Goal: Register for event/course

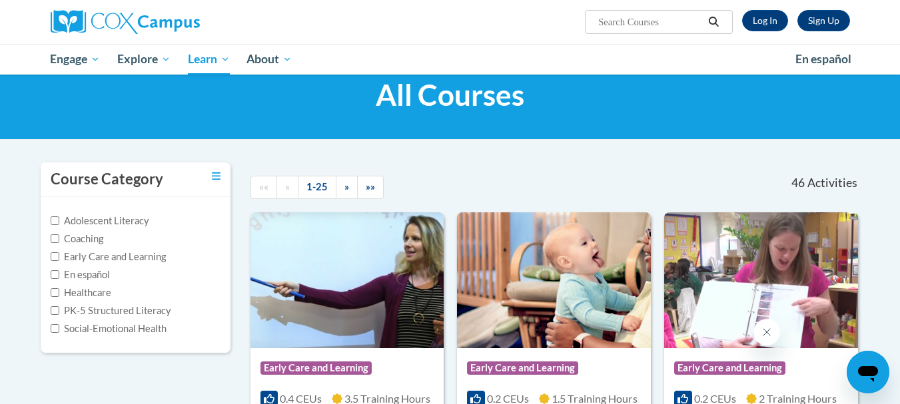
scroll to position [6, 0]
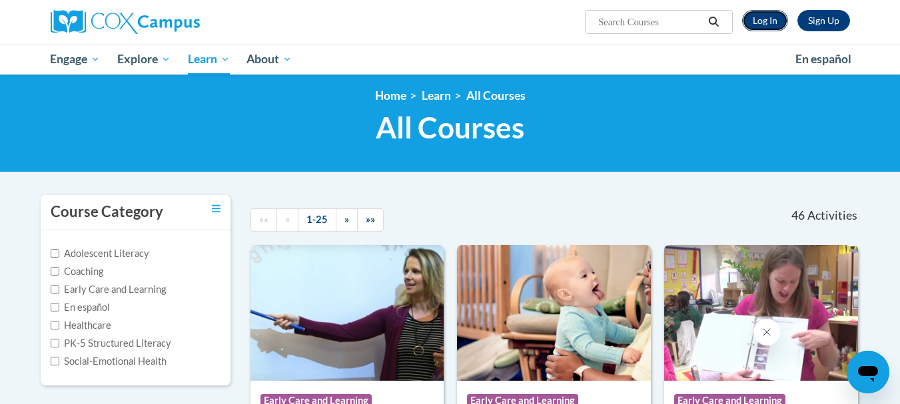
click at [762, 13] on link "Log In" at bounding box center [765, 20] width 46 height 21
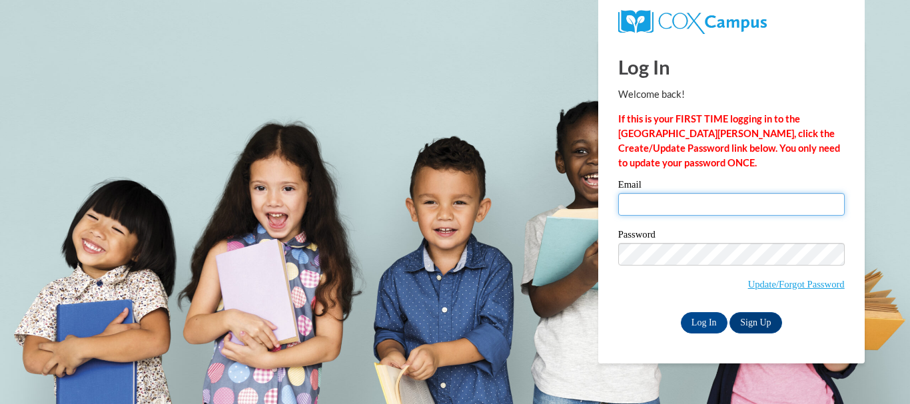
click at [660, 201] on input "Email" at bounding box center [731, 204] width 227 height 23
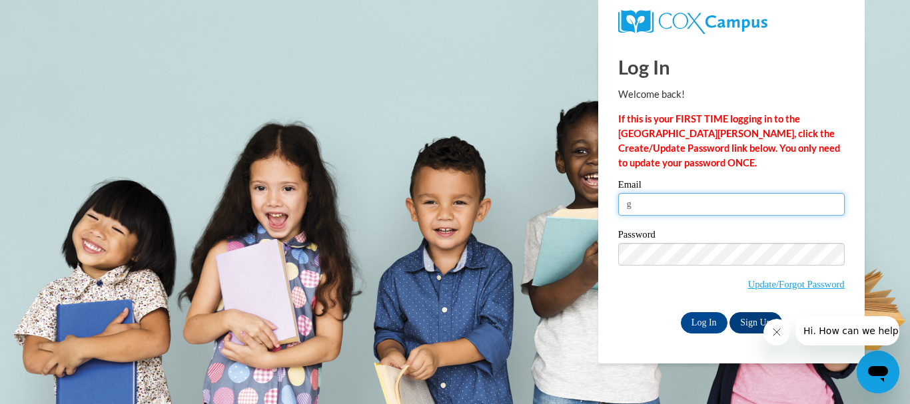
type input "g"
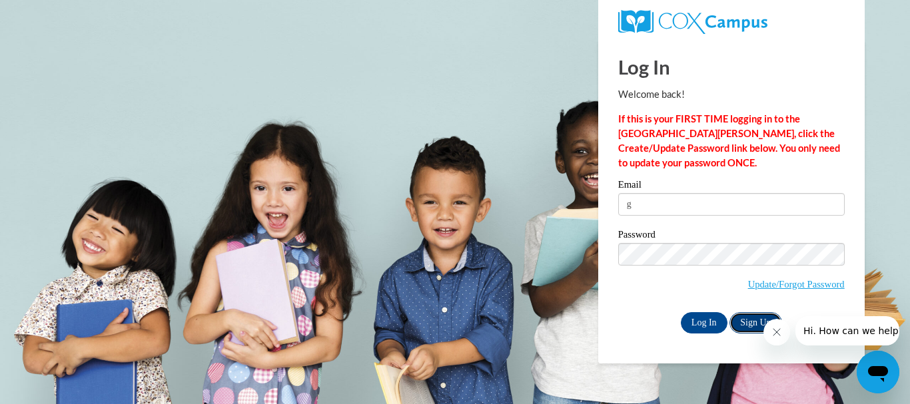
click at [744, 318] on link "Sign Up" at bounding box center [756, 322] width 52 height 21
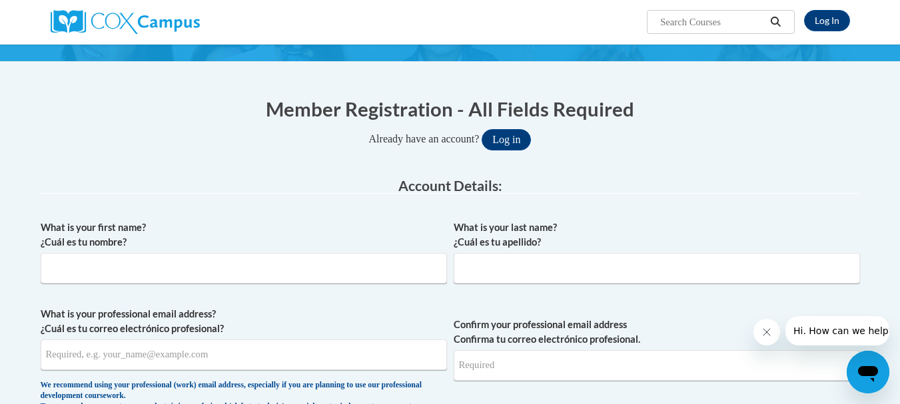
scroll to position [133, 0]
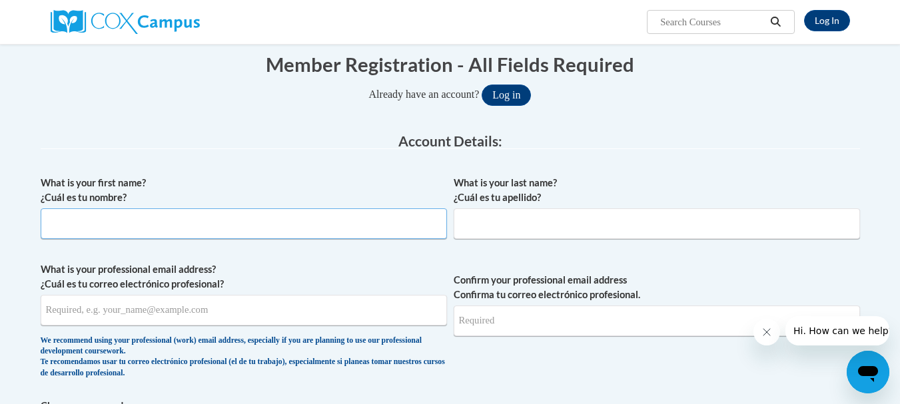
click at [207, 231] on input "What is your first name? ¿Cuál es tu nombre?" at bounding box center [244, 224] width 406 height 31
type input "[PERSON_NAME]"
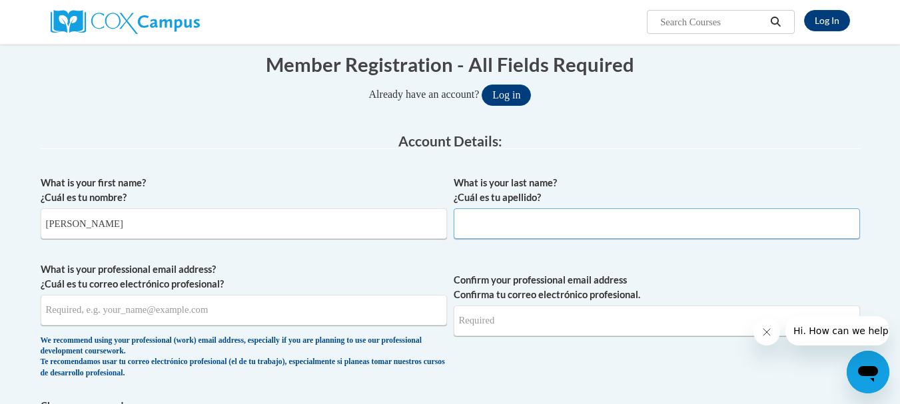
click at [505, 209] on input "What is your last name? ¿Cuál es tu apellido?" at bounding box center [657, 224] width 406 height 31
type input "Grant"
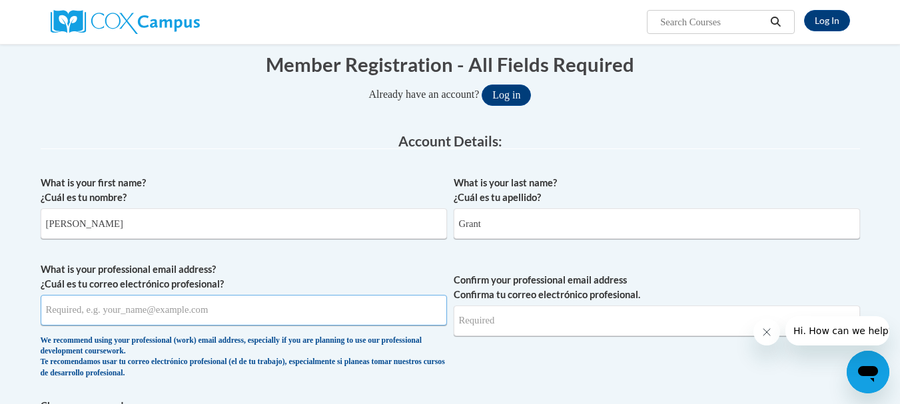
click at [234, 312] on input "What is your professional email address? ¿Cuál es tu correo electrónico profesi…" at bounding box center [244, 310] width 406 height 31
type input "gcamille228@gmail.com"
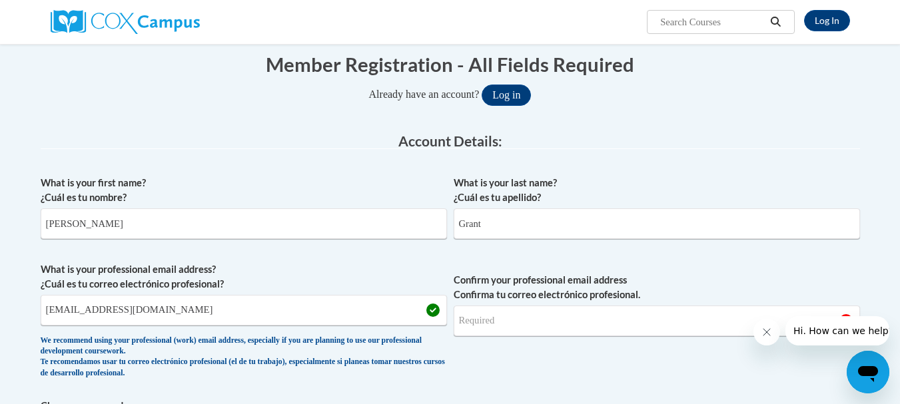
click at [512, 369] on span "Confirm your professional email address Confirma tu correo electrónico profesio…" at bounding box center [657, 323] width 406 height 123
click at [514, 324] on input "Confirm your professional email address Confirma tu correo electrónico profesio…" at bounding box center [657, 321] width 406 height 31
click at [765, 93] on div "Already have an account? Log in" at bounding box center [450, 95] width 819 height 21
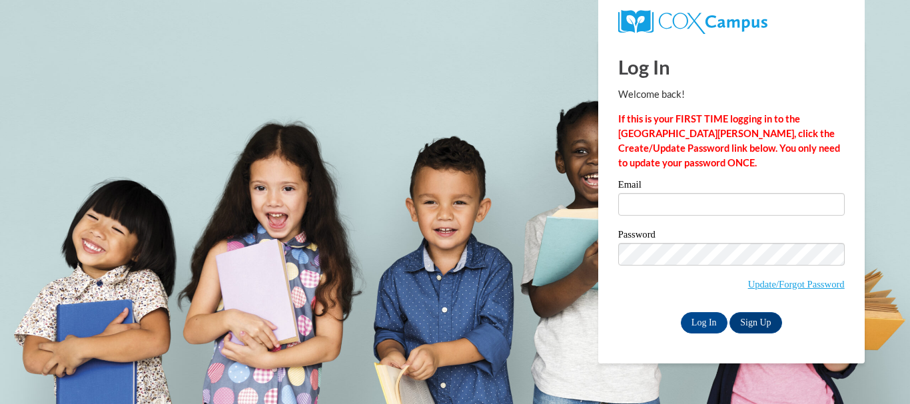
drag, startPoint x: 0, startPoint y: 0, endPoint x: 644, endPoint y: 208, distance: 677.0
click at [644, 208] on input "Email" at bounding box center [731, 204] width 227 height 23
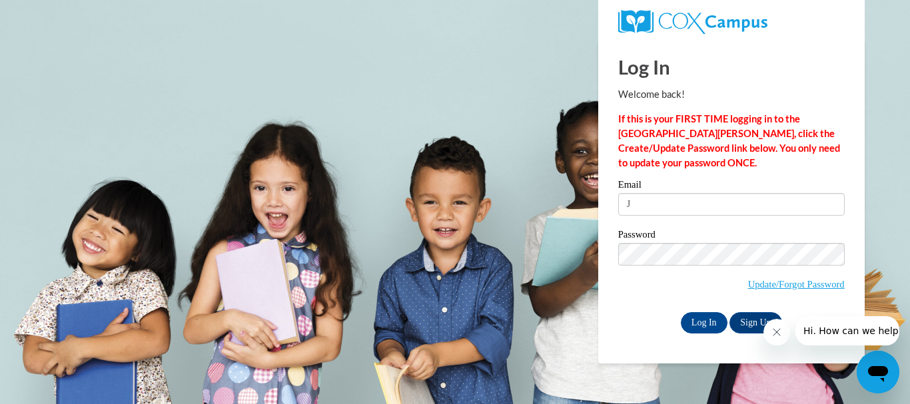
type input "Jasmine5808@outlook.com"
click at [702, 323] on input "Log In" at bounding box center [704, 322] width 47 height 21
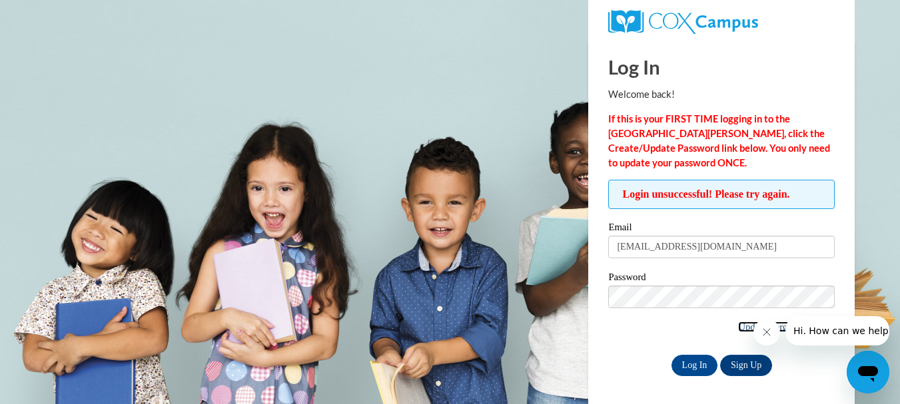
click at [748, 326] on link "Update/Forgot Password" at bounding box center [786, 327] width 97 height 11
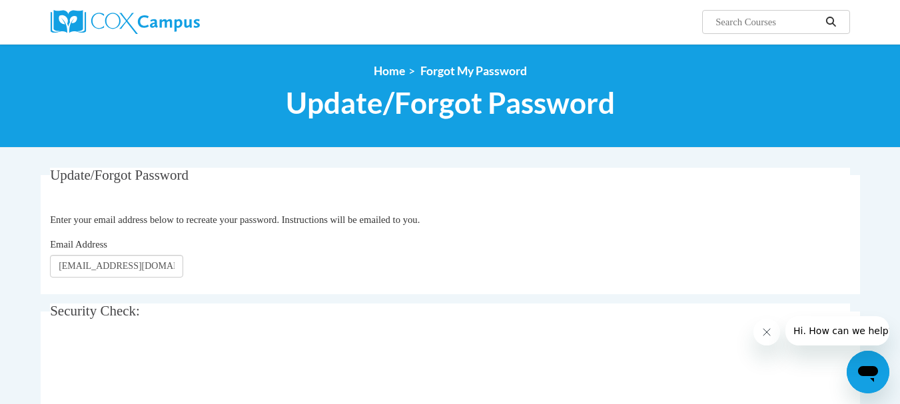
type input "Jasmine5808@outlook.com"
click at [280, 261] on div "Email Address Jasmine5808@outlook.com" at bounding box center [450, 257] width 800 height 41
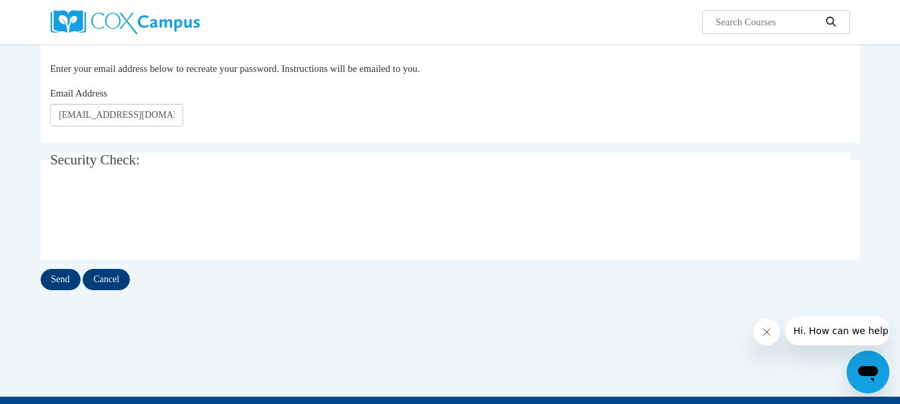
scroll to position [187, 0]
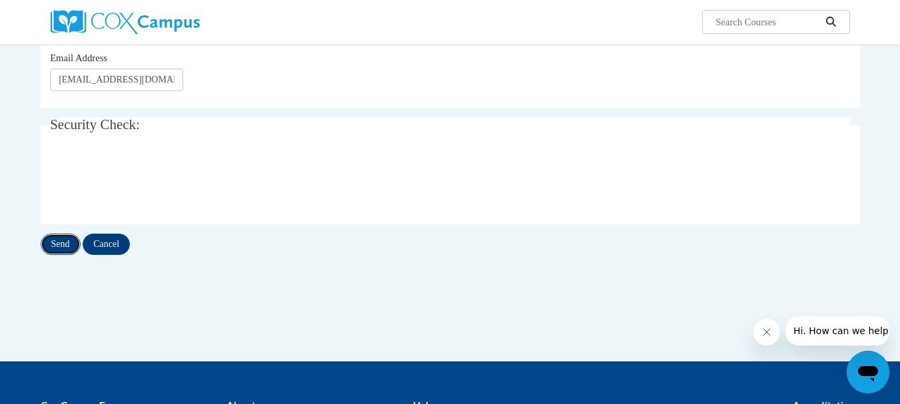
click at [53, 242] on input "Send" at bounding box center [61, 244] width 40 height 21
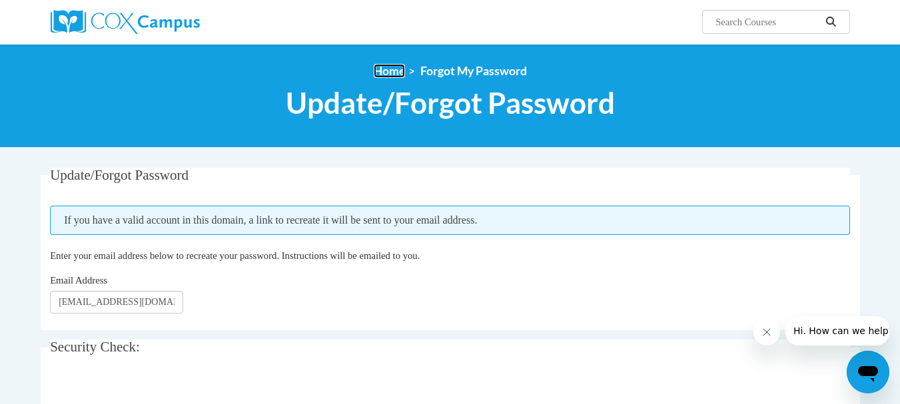
click at [391, 71] on link "Home" at bounding box center [389, 71] width 31 height 14
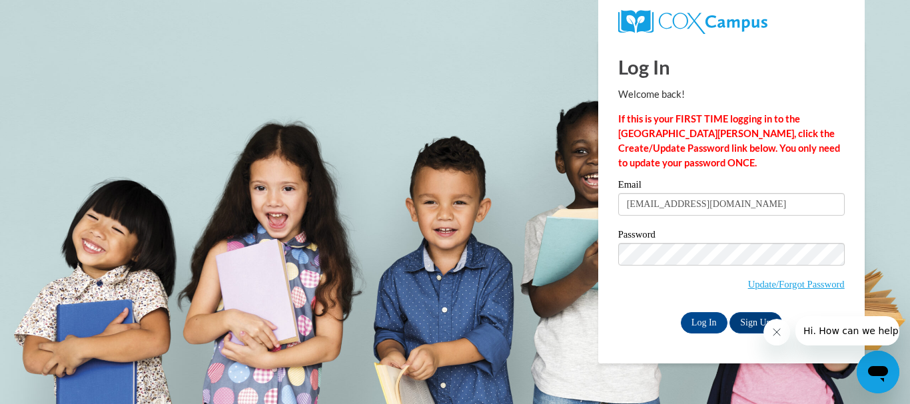
type input "[EMAIL_ADDRESS][DOMAIN_NAME]"
click at [667, 241] on label "Password" at bounding box center [731, 236] width 227 height 13
click at [705, 325] on input "Log In" at bounding box center [704, 322] width 47 height 21
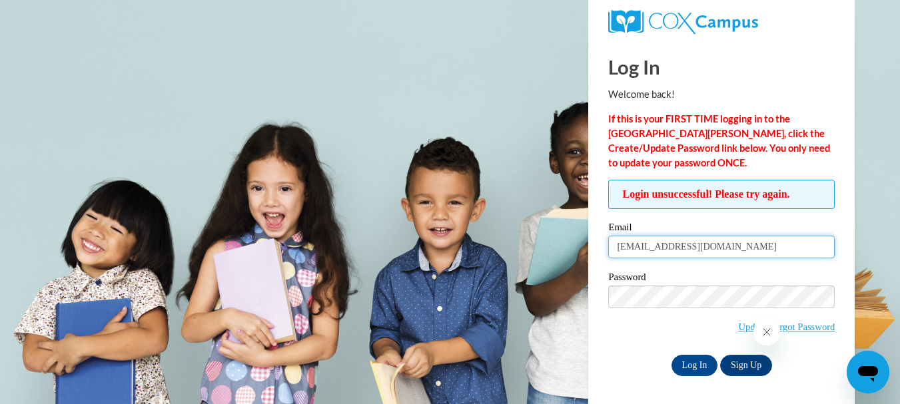
click at [752, 248] on input "[EMAIL_ADDRESS][DOMAIN_NAME]" at bounding box center [721, 247] width 227 height 23
type input "[EMAIL_ADDRESS][DOMAIN_NAME]"
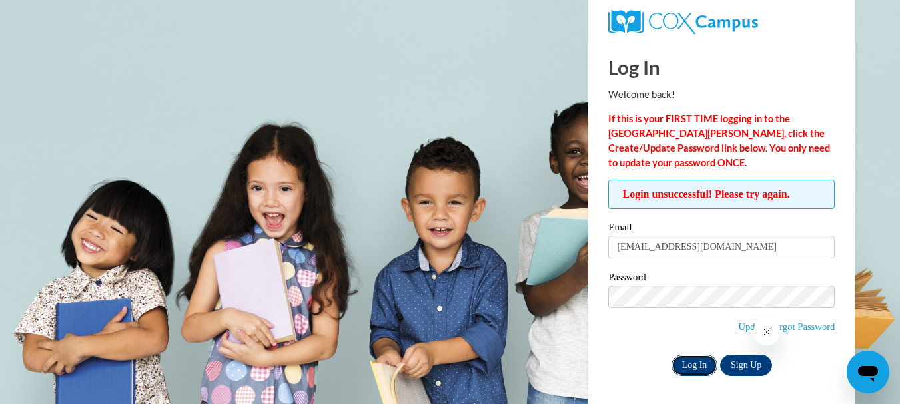
click at [688, 366] on input "Log In" at bounding box center [695, 365] width 47 height 21
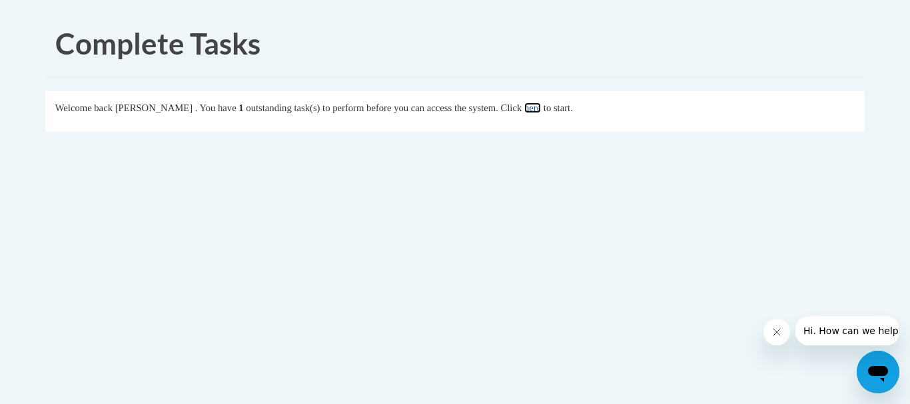
click at [541, 109] on link "here" at bounding box center [532, 108] width 17 height 11
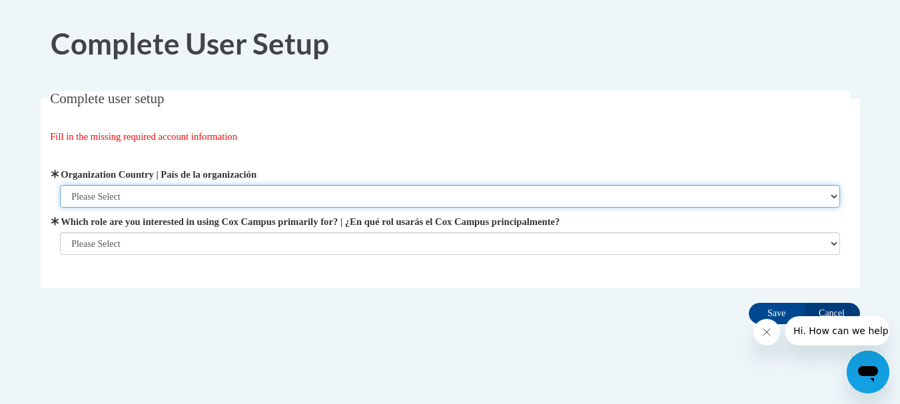
click at [829, 196] on select "Please Select [GEOGRAPHIC_DATA] | [GEOGRAPHIC_DATA] Outside of [GEOGRAPHIC_DATA…" at bounding box center [450, 196] width 780 height 23
select select "ad49bcad-a171-4b2e-b99c-48b446064914"
click at [60, 185] on select "Please Select [GEOGRAPHIC_DATA] | [GEOGRAPHIC_DATA] Outside of [GEOGRAPHIC_DATA…" at bounding box center [450, 196] width 780 height 23
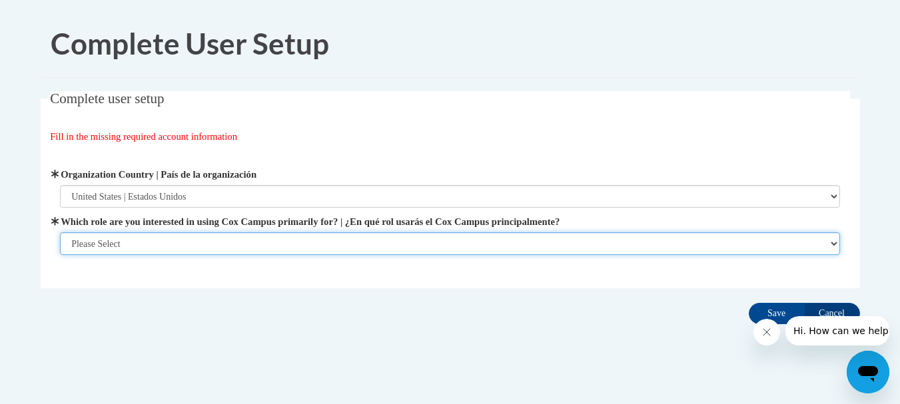
click at [834, 235] on select "Please Select College/University | Colegio/Universidad Community/Nonprofit Part…" at bounding box center [450, 244] width 780 height 23
select select "fbf2d438-af2f-41f8-98f1-81c410e29de3"
click at [60, 255] on select "Please Select College/University | Colegio/Universidad Community/Nonprofit Part…" at bounding box center [450, 244] width 780 height 23
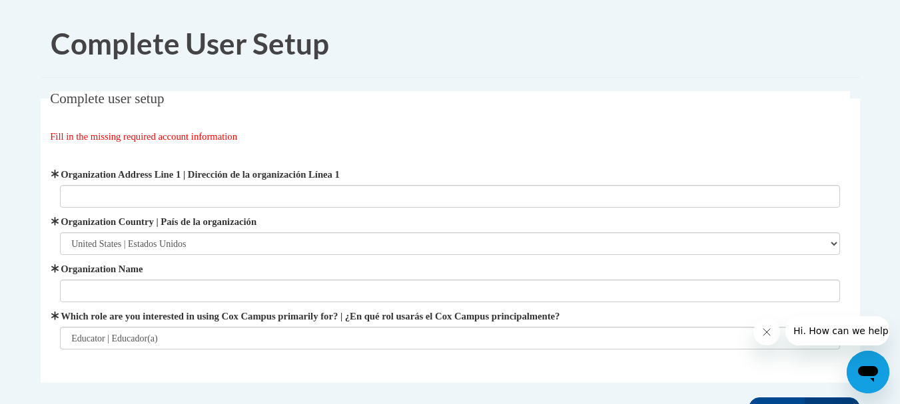
click at [748, 305] on div "Organization Address Line 1 | Dirección de la organización Línea 1 Organization…" at bounding box center [450, 258] width 780 height 183
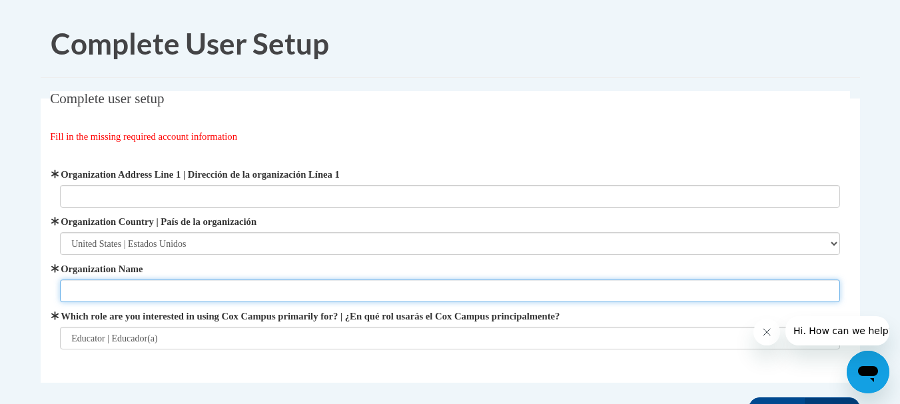
click at [538, 295] on input "Organization Name" at bounding box center [450, 291] width 780 height 23
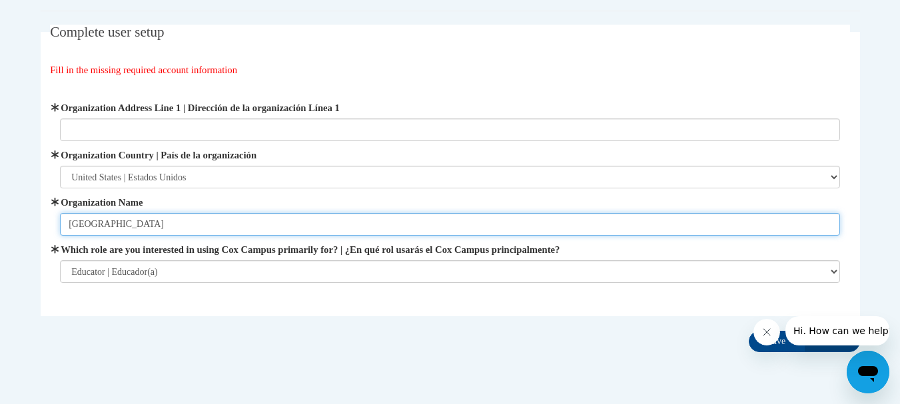
scroll to position [109, 0]
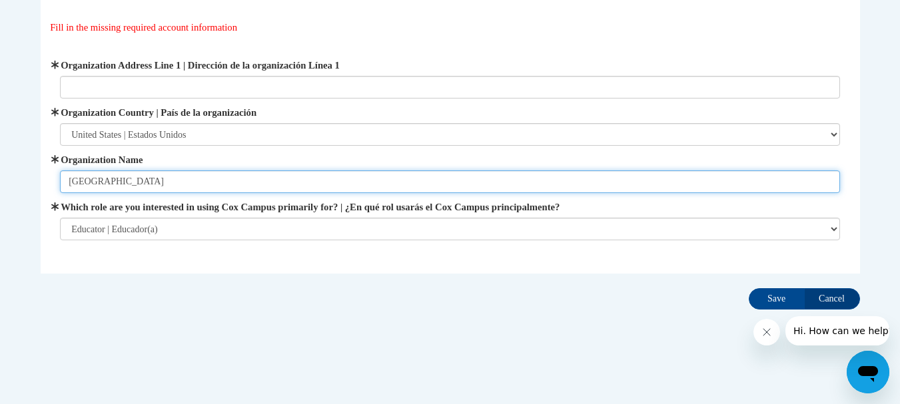
type input "[GEOGRAPHIC_DATA]"
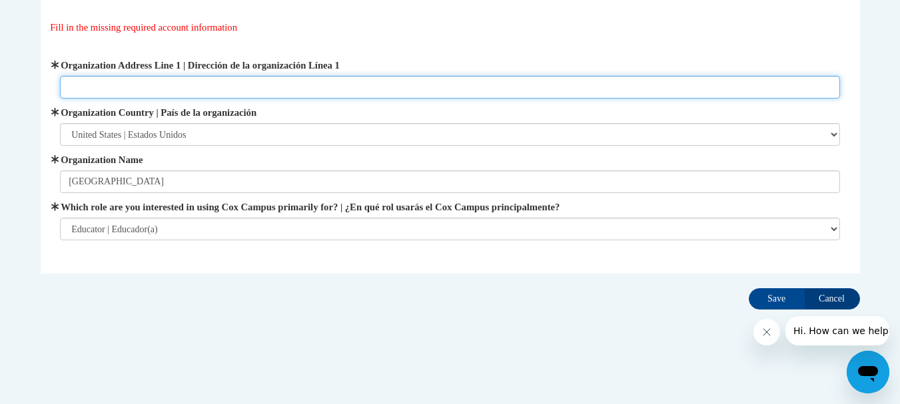
click at [416, 89] on input "Organization Address Line 1 | Dirección de la organización Línea 1" at bounding box center [450, 87] width 780 height 23
type input "1787 e livingston ave columbus ohio 43205"
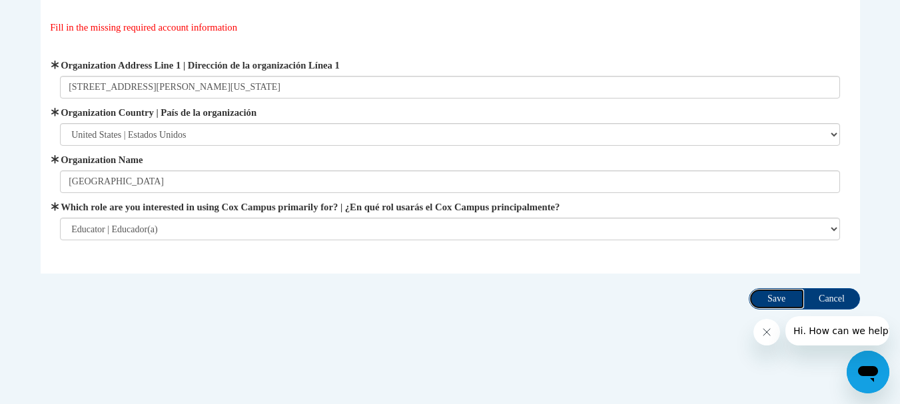
click at [773, 303] on input "Save" at bounding box center [777, 298] width 56 height 21
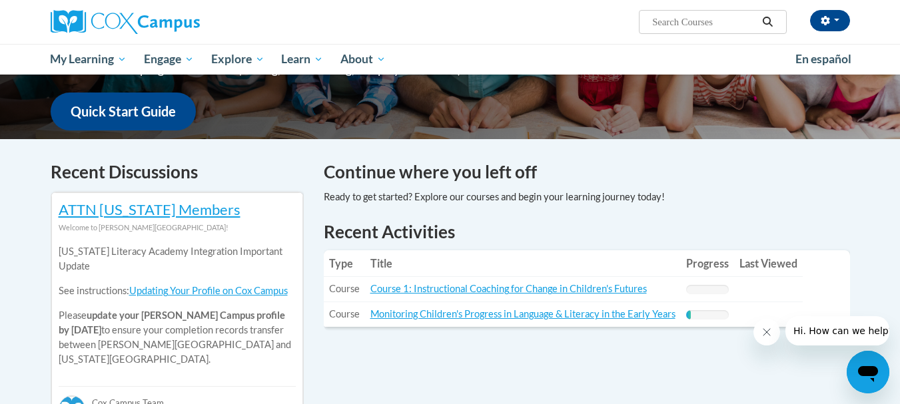
scroll to position [390, 0]
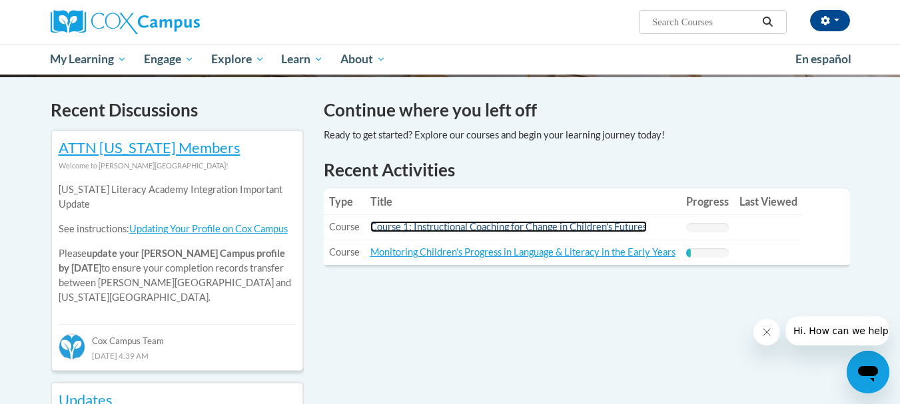
click at [585, 231] on link "Course 1: Instructional Coaching for Change in Children's Futures" at bounding box center [508, 226] width 276 height 11
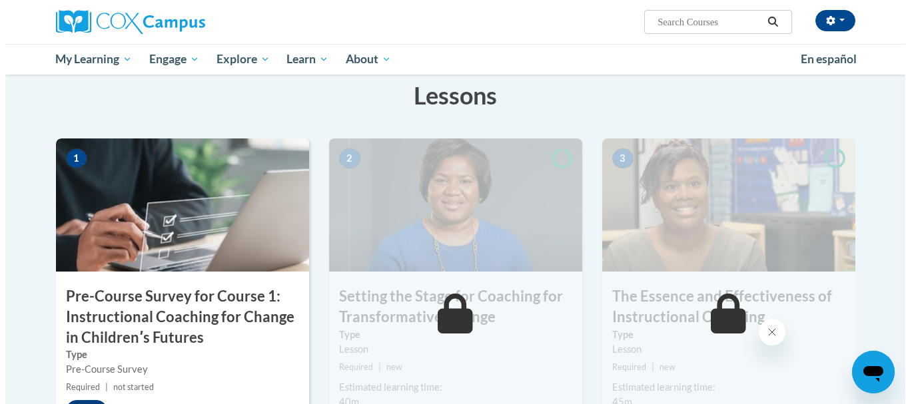
scroll to position [318, 0]
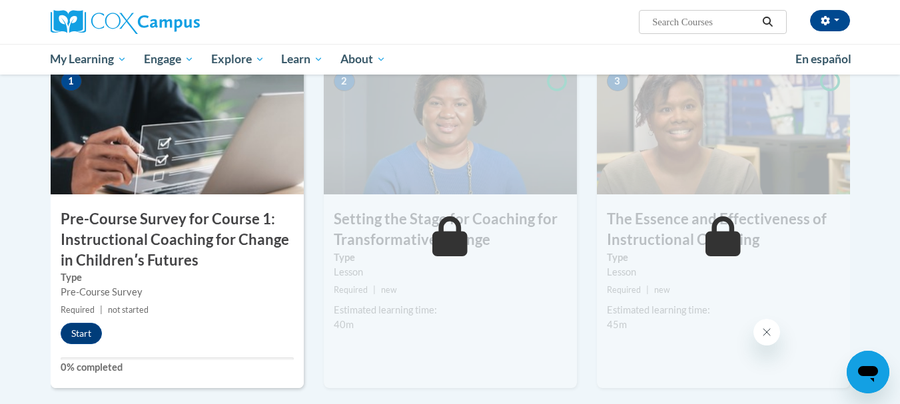
click at [75, 344] on div "1 Pre-Course Survey for Course 1: Instructional Coaching for Change in Children…" at bounding box center [177, 224] width 253 height 327
click at [78, 330] on button "Start" at bounding box center [81, 333] width 41 height 21
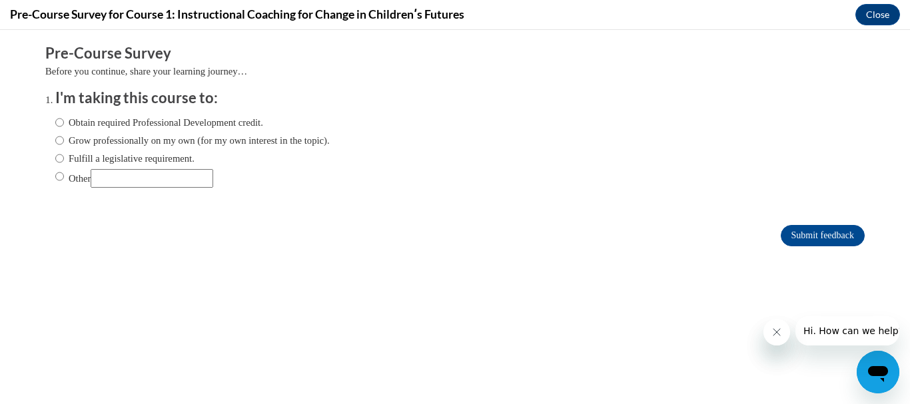
scroll to position [0, 0]
click at [55, 118] on input "Obtain required Professional Development credit." at bounding box center [59, 122] width 9 height 15
radio input "true"
click at [780, 334] on icon "Close message from company" at bounding box center [776, 332] width 11 height 11
click at [780, 331] on icon "Close message from company" at bounding box center [776, 332] width 11 height 11
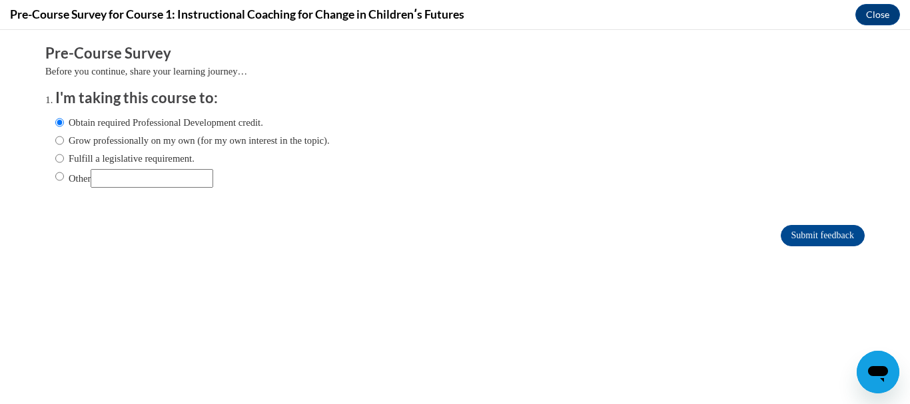
click at [815, 248] on form "Pre-Course Survey Before you continue, share your learning journey… I'm taking …" at bounding box center [454, 151] width 819 height 217
click at [805, 239] on input "Submit feedback" at bounding box center [823, 235] width 84 height 21
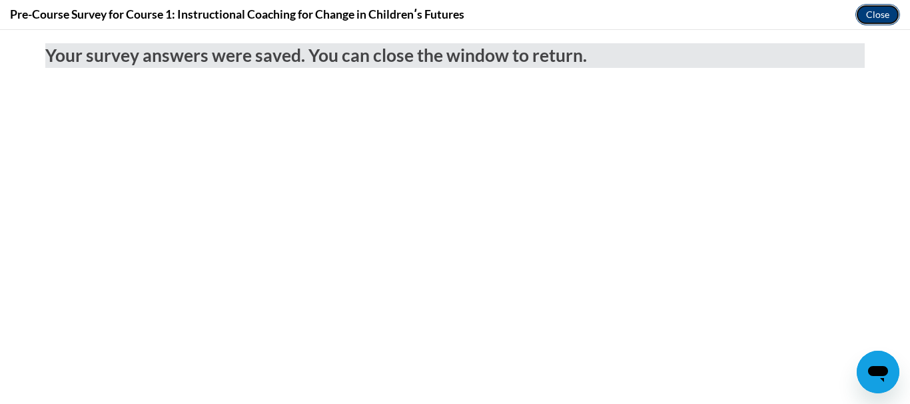
click at [880, 16] on button "Close" at bounding box center [877, 14] width 45 height 21
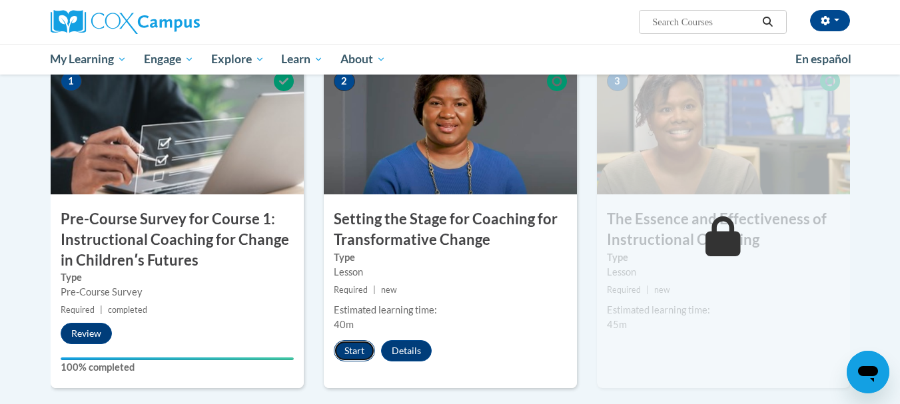
click at [352, 350] on button "Start" at bounding box center [354, 350] width 41 height 21
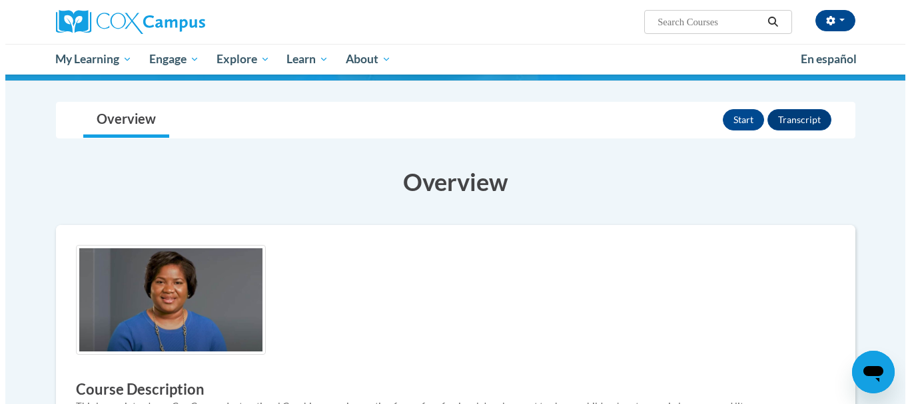
scroll to position [111, 0]
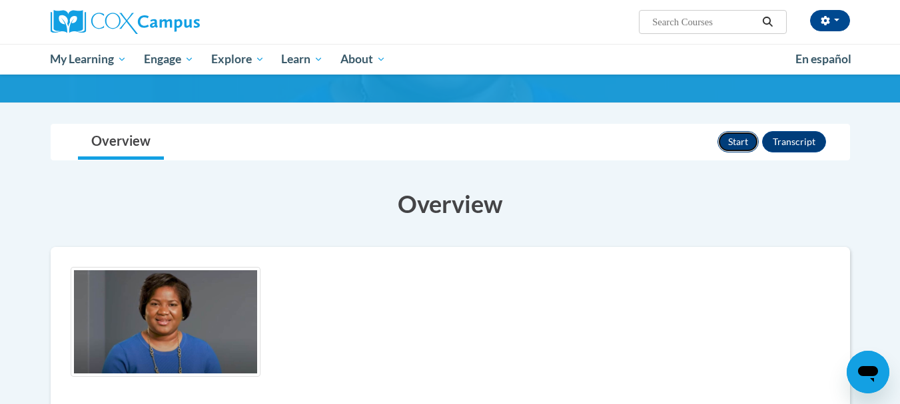
click at [745, 143] on button "Start" at bounding box center [738, 141] width 41 height 21
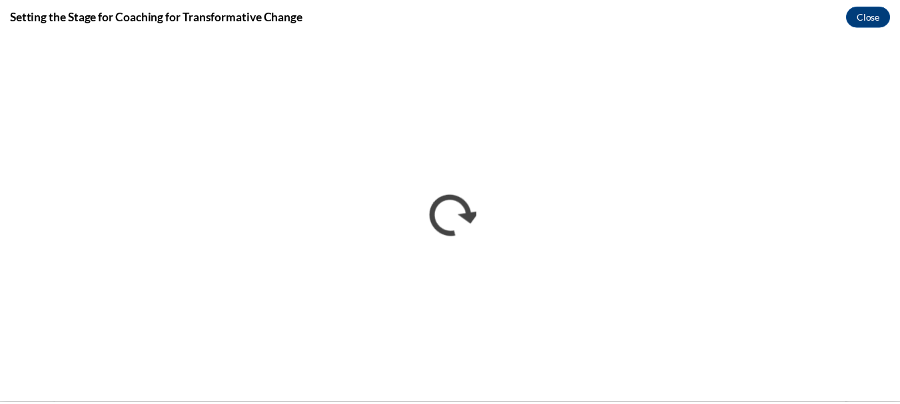
scroll to position [0, 0]
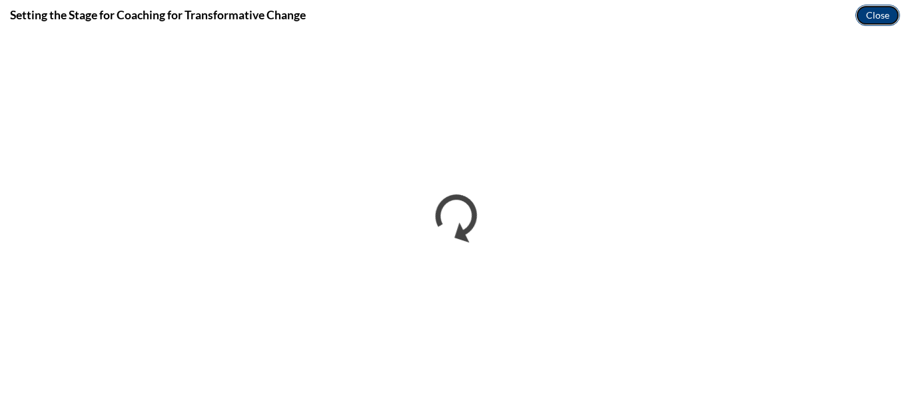
click at [876, 13] on button "Close" at bounding box center [877, 15] width 45 height 21
